Goal: Information Seeking & Learning: Understand process/instructions

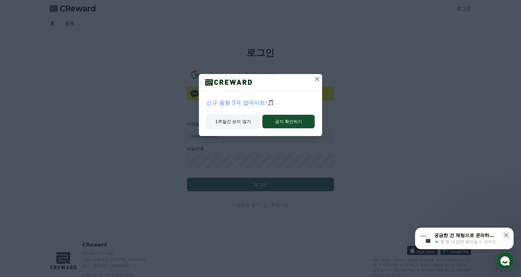
click at [251, 122] on button "1주일간 보지 않기" at bounding box center [233, 121] width 54 height 14
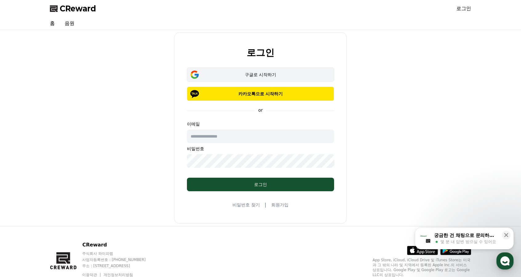
click at [259, 77] on button "구글로 시작하기" at bounding box center [260, 74] width 147 height 14
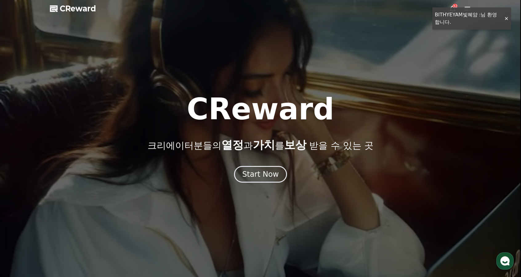
click at [505, 17] on div at bounding box center [260, 138] width 521 height 277
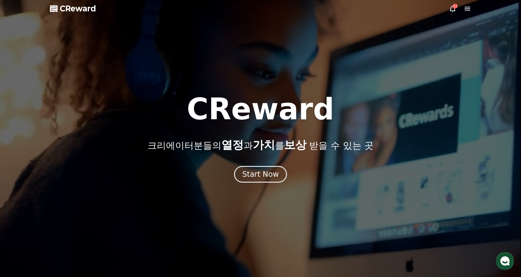
click at [467, 10] on icon at bounding box center [467, 8] width 7 height 7
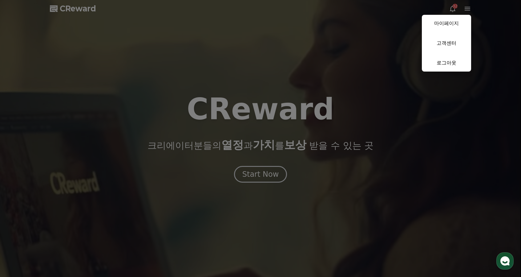
drag, startPoint x: 337, startPoint y: 103, endPoint x: 329, endPoint y: 108, distance: 9.7
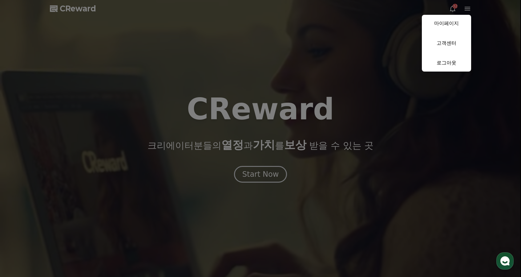
click at [337, 103] on button "close" at bounding box center [260, 138] width 521 height 277
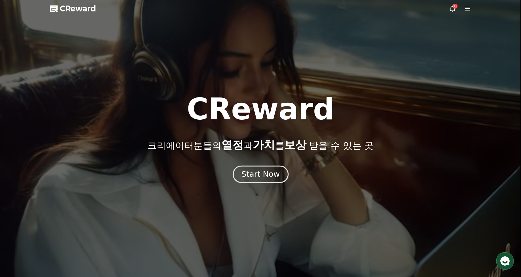
click at [264, 170] on div "Start Now" at bounding box center [260, 174] width 38 height 10
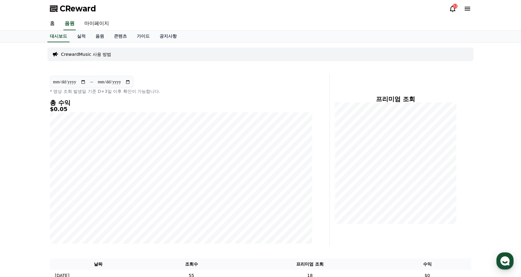
click at [467, 11] on icon at bounding box center [467, 8] width 7 height 7
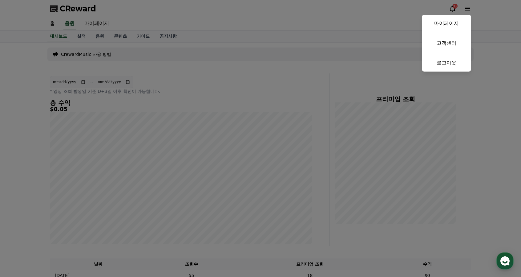
click at [242, 96] on button "close" at bounding box center [260, 138] width 521 height 277
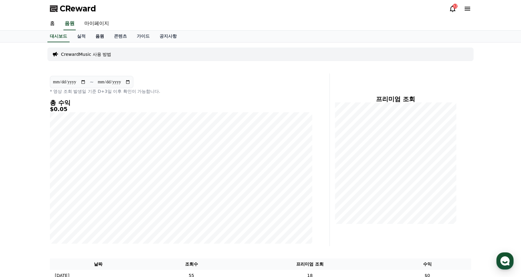
click at [102, 36] on link "음원" at bounding box center [100, 36] width 18 height 12
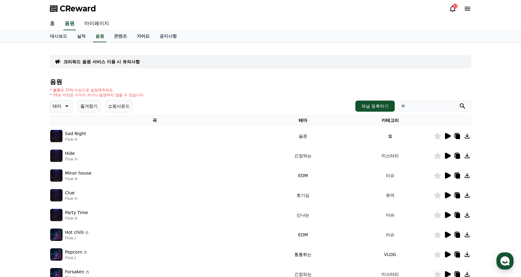
click at [142, 37] on link "가이드" at bounding box center [143, 36] width 23 height 12
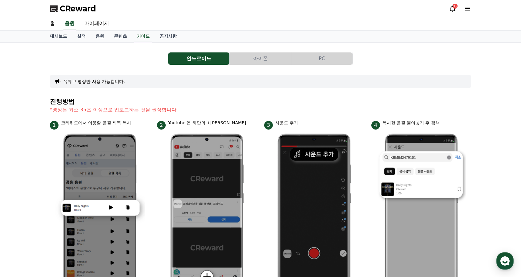
click at [322, 61] on button "PC" at bounding box center [321, 58] width 61 height 12
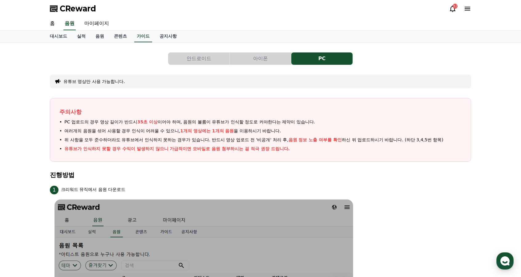
click at [434, 188] on div "1 크리워드 뮤직에서 음원 다운로드" at bounding box center [260, 189] width 421 height 10
